Goal: Information Seeking & Learning: Learn about a topic

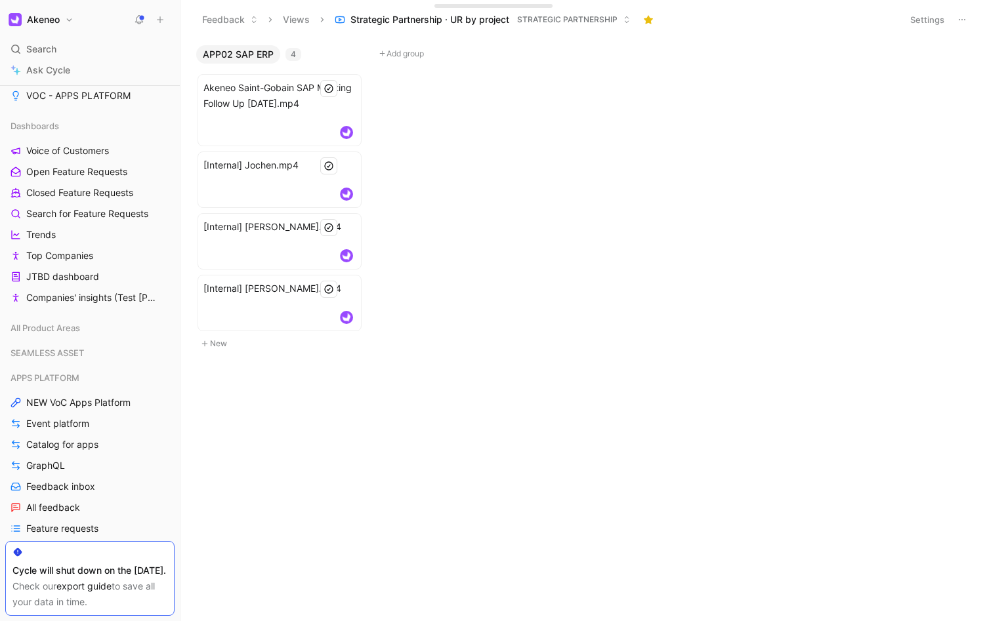
scroll to position [526, 0]
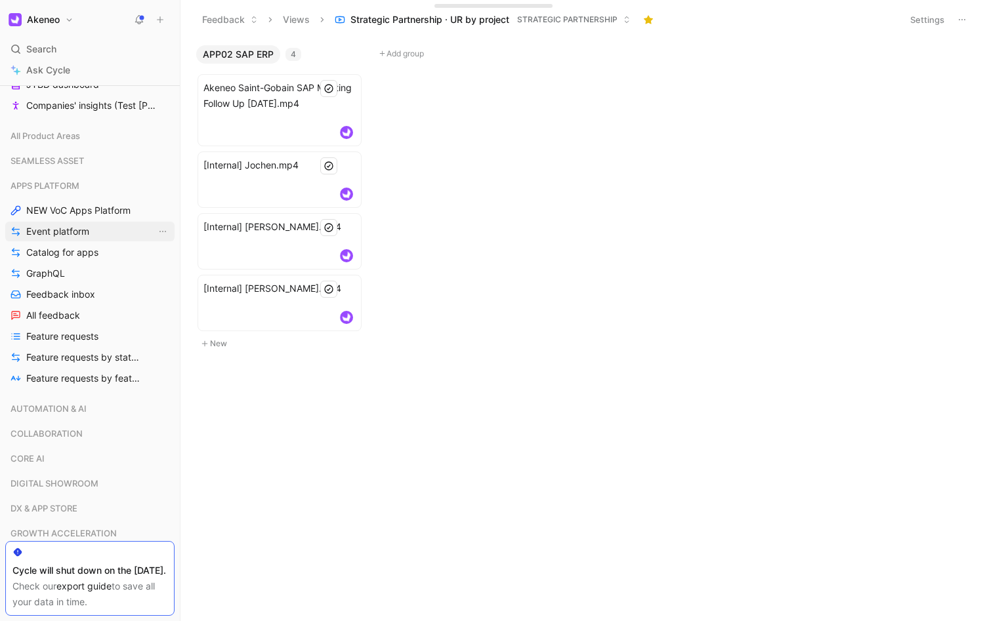
click at [66, 229] on span "Event platform" at bounding box center [57, 231] width 63 height 13
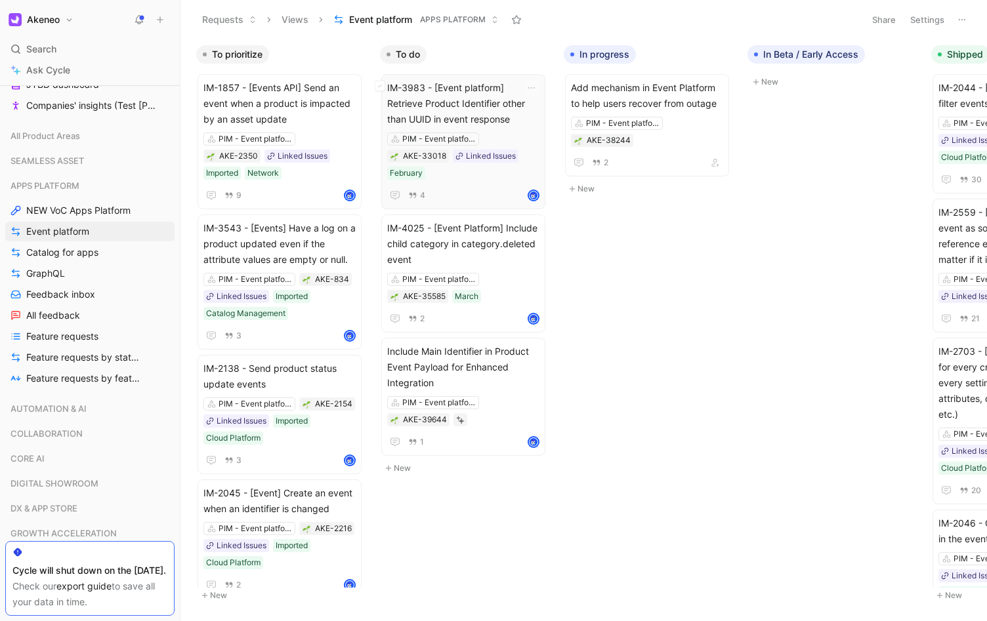
click at [452, 192] on div "4" at bounding box center [463, 196] width 152 height 16
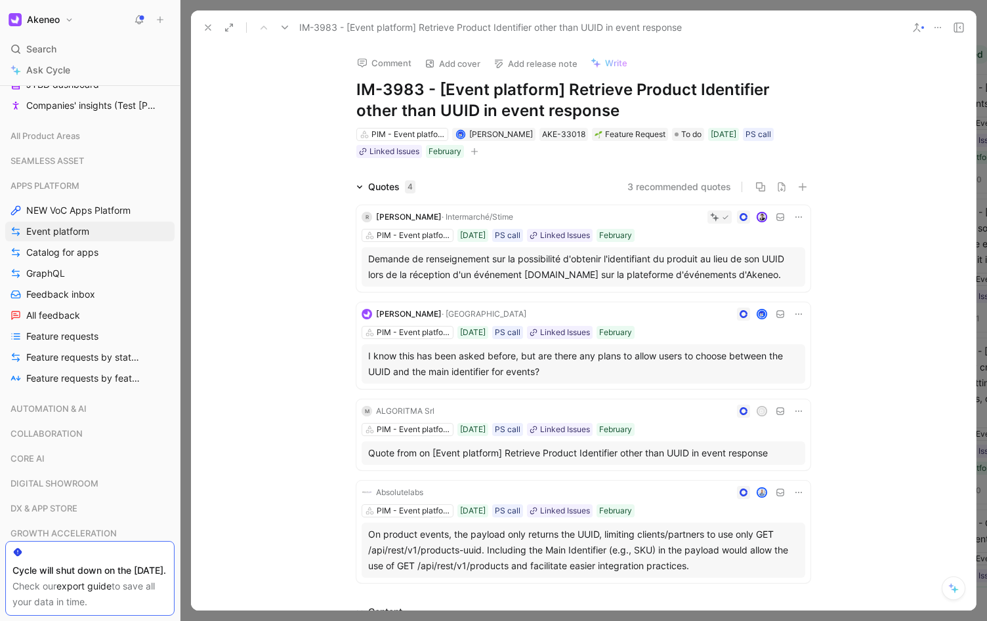
click at [207, 27] on use at bounding box center [207, 27] width 5 height 5
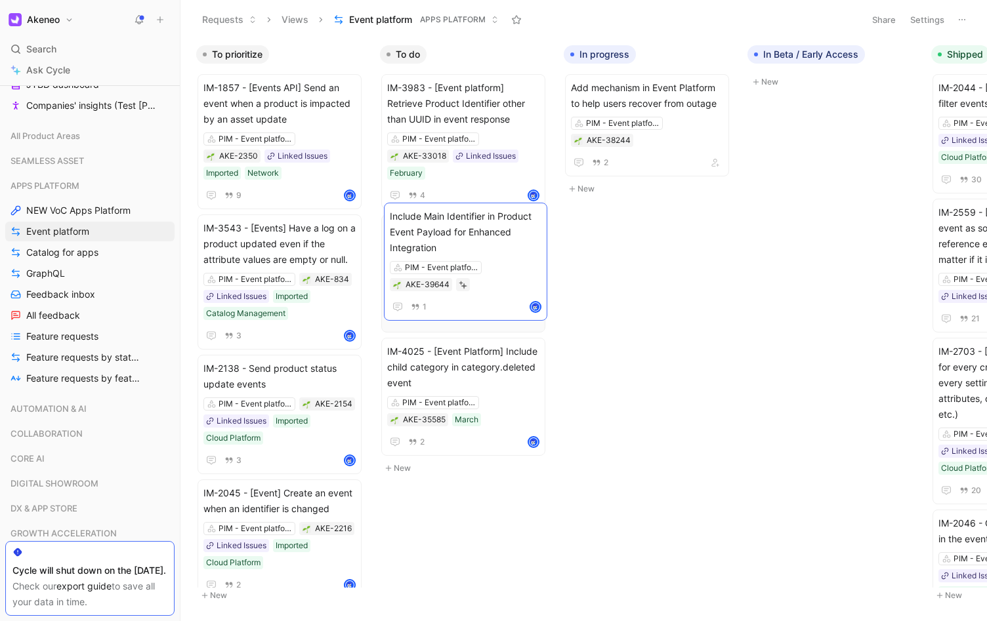
drag, startPoint x: 487, startPoint y: 275, endPoint x: 487, endPoint y: 238, distance: 36.7
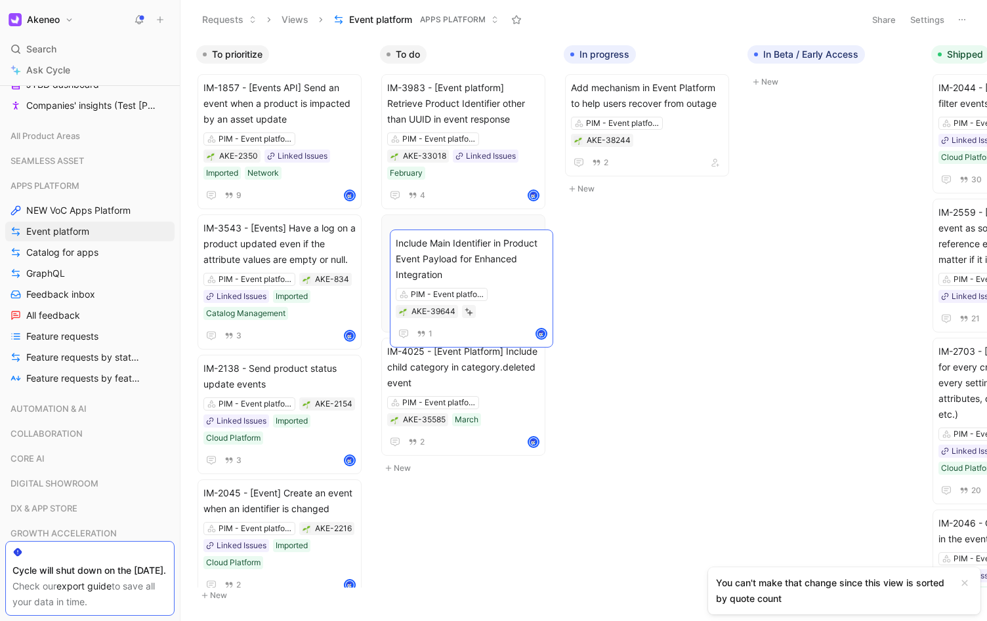
drag, startPoint x: 482, startPoint y: 360, endPoint x: 489, endPoint y: 248, distance: 112.5
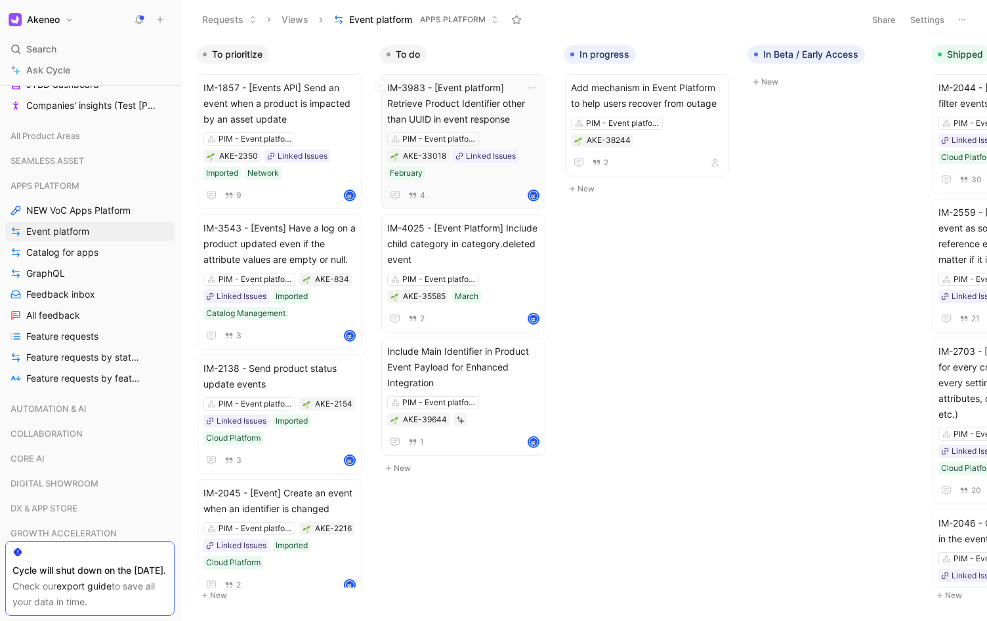
click at [423, 108] on span "IM-3983 - [Event platform] Retrieve Product Identifier other than UUID in event…" at bounding box center [463, 103] width 152 height 47
